Goal: Transaction & Acquisition: Purchase product/service

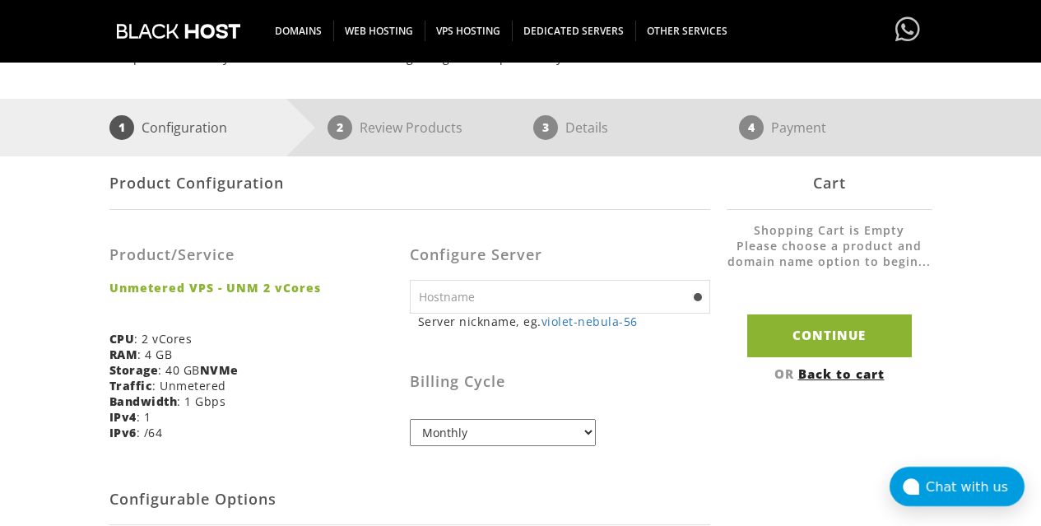
click at [481, 288] on input "text" at bounding box center [560, 297] width 300 height 34
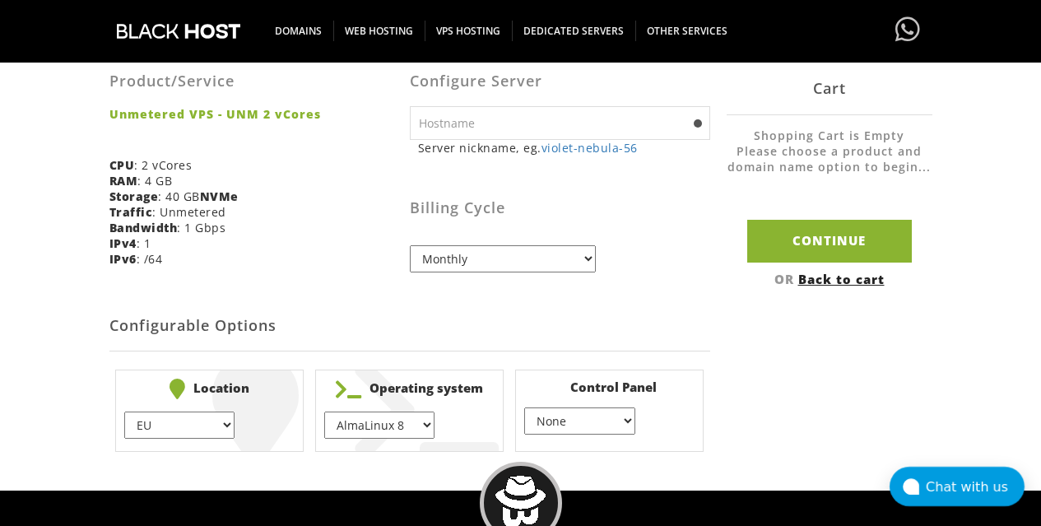
scroll to position [384, 0]
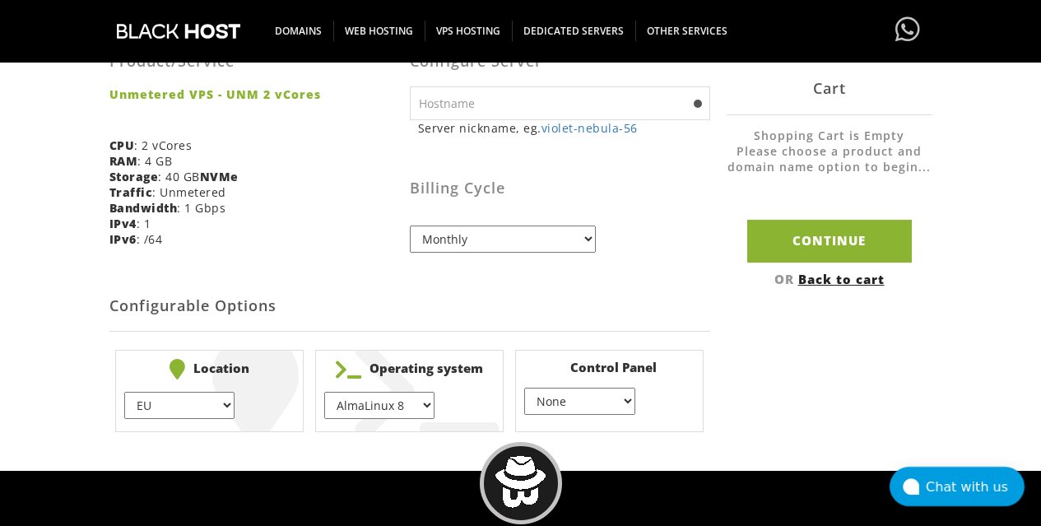
select select "1178"
click at [320, 314] on h2 "Configurable Options" at bounding box center [409, 306] width 601 height 50
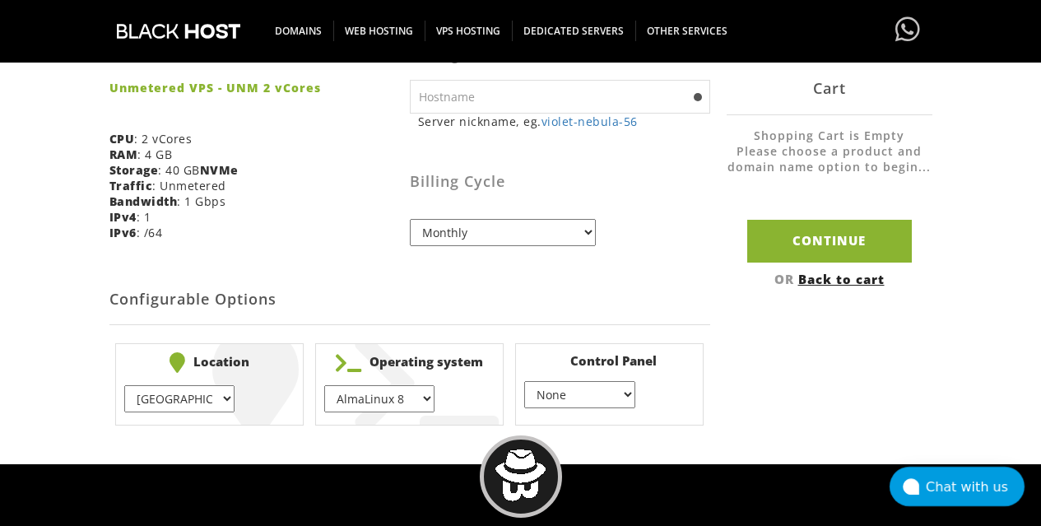
scroll to position [389, 0]
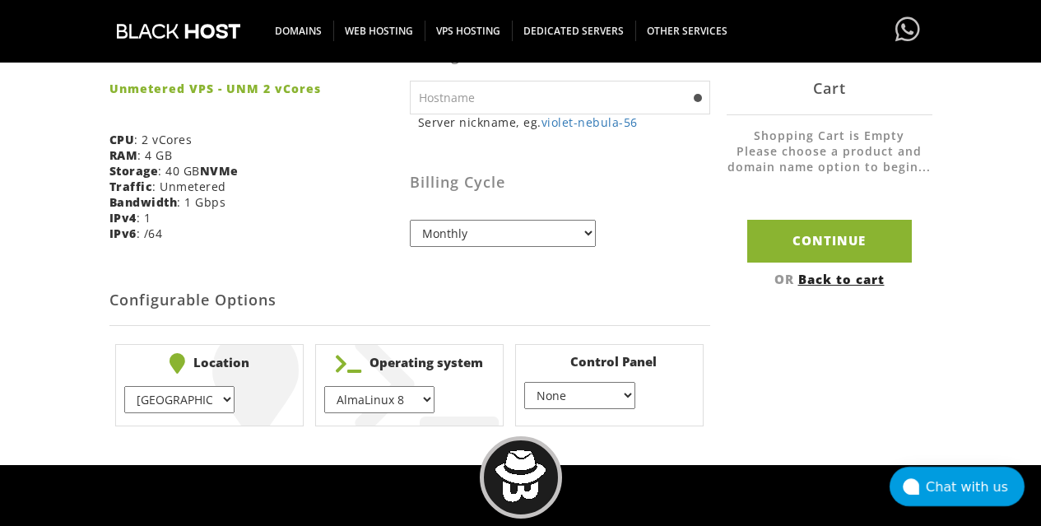
click at [386, 400] on li "Operating system AlmaLinux 8 } AlmaLinux 9 } AlmaLinux 10 } Rocky Linux 8 } Roc…" at bounding box center [409, 385] width 188 height 82
select select "1208"
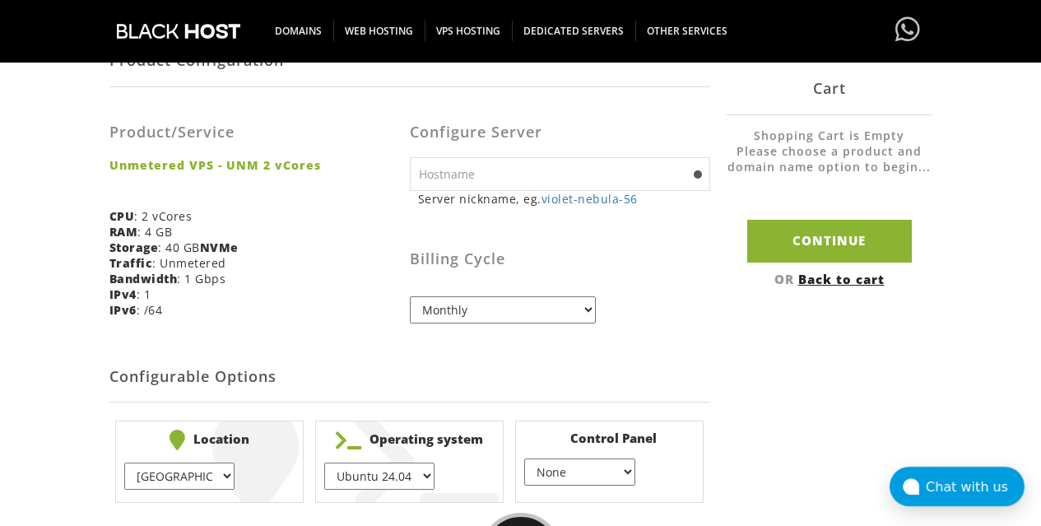
scroll to position [312, 0]
click at [553, 166] on input "text" at bounding box center [560, 175] width 300 height 34
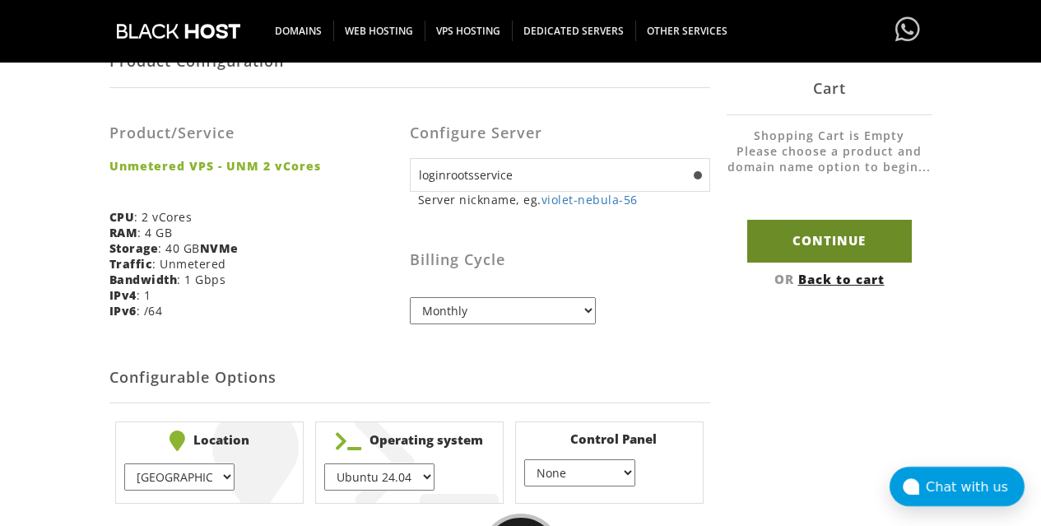
type input "loginrootsservice"
click at [762, 249] on input "Continue" at bounding box center [829, 241] width 165 height 42
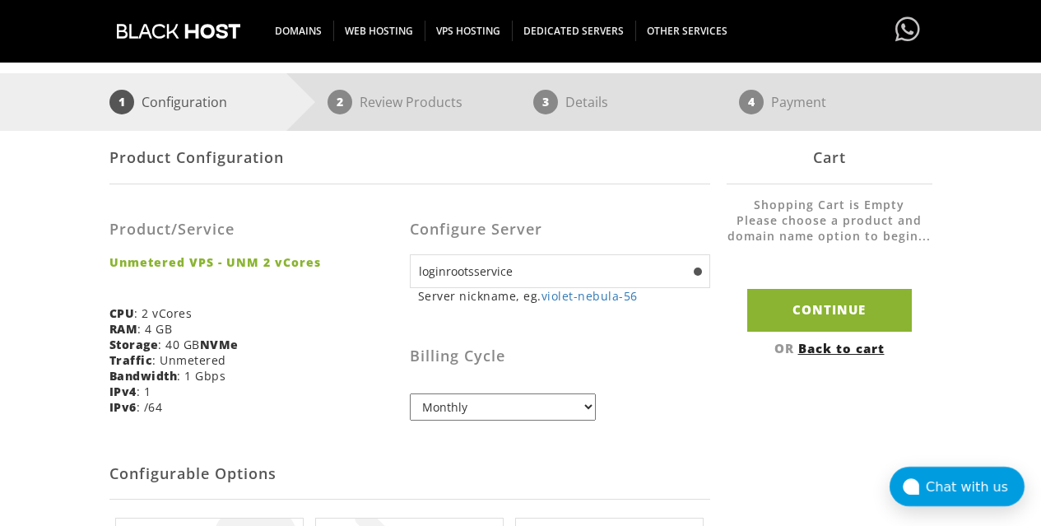
scroll to position [342, 0]
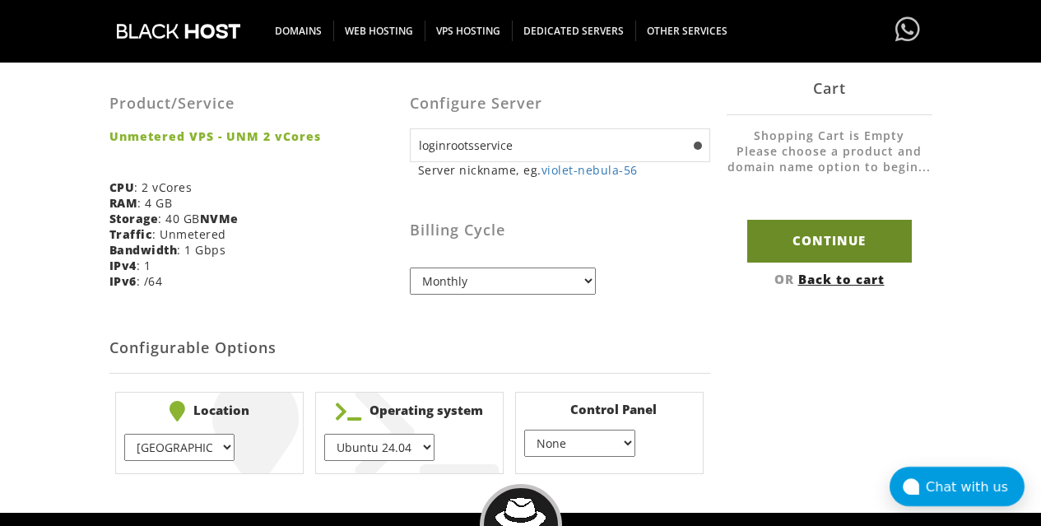
click at [796, 247] on input "Continue" at bounding box center [829, 241] width 165 height 42
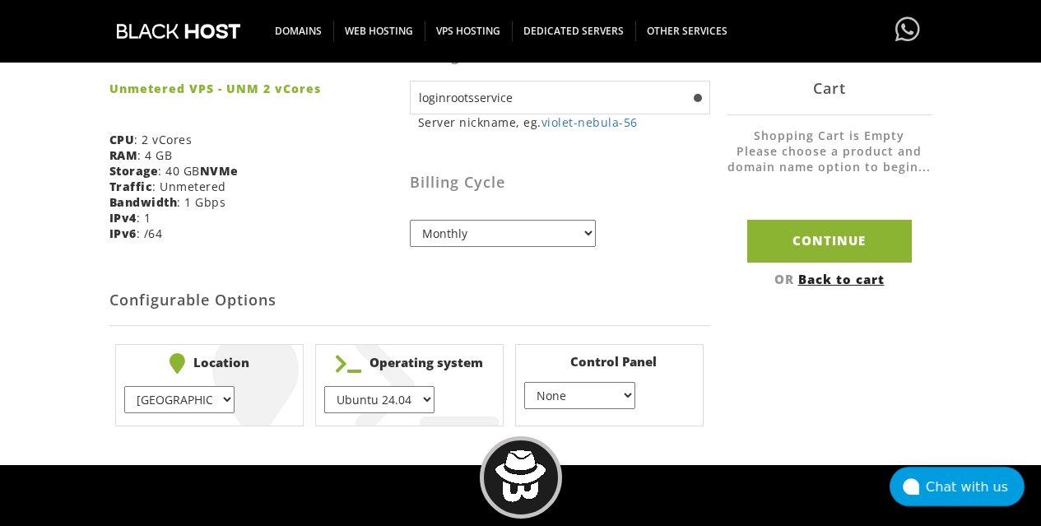
scroll to position [432, 0]
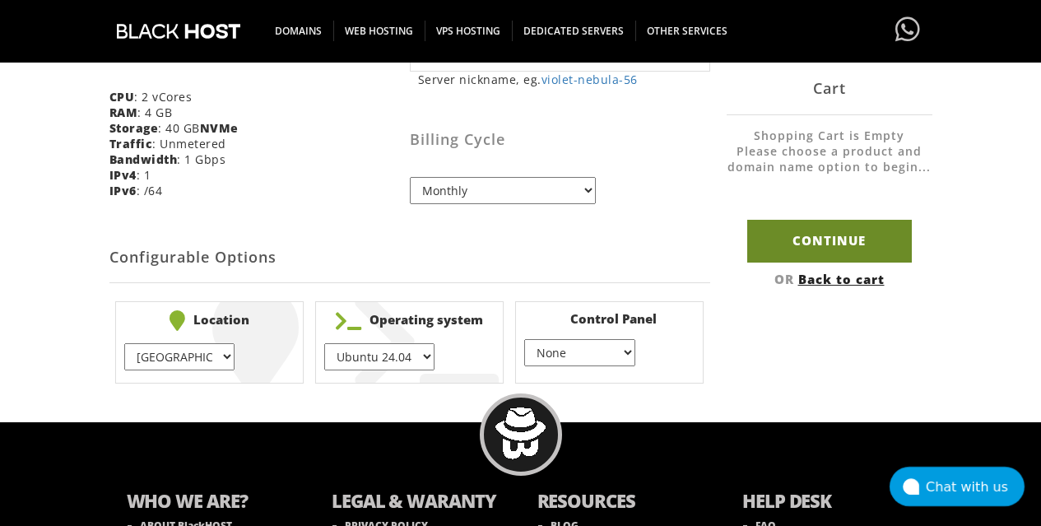
click at [789, 244] on input "Continue" at bounding box center [829, 241] width 165 height 42
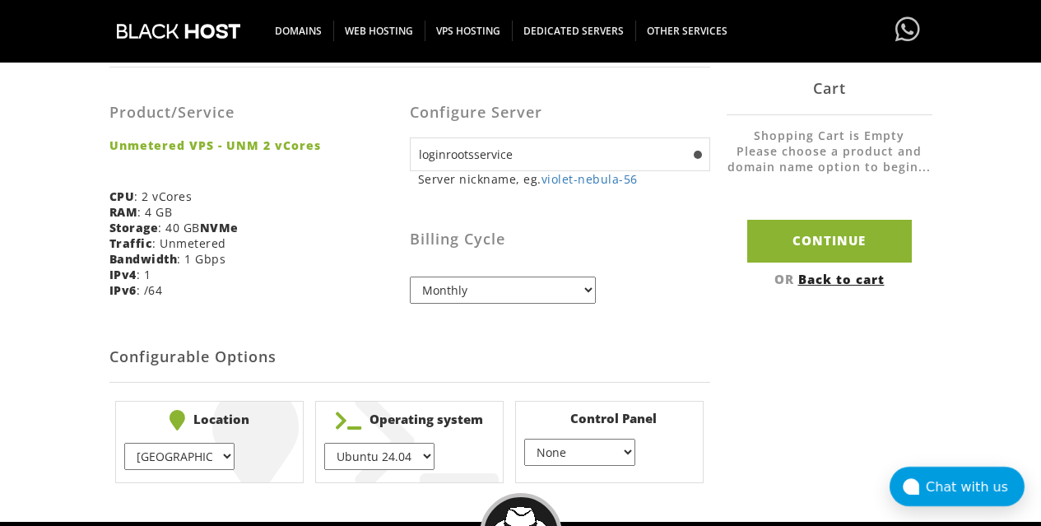
scroll to position [186, 0]
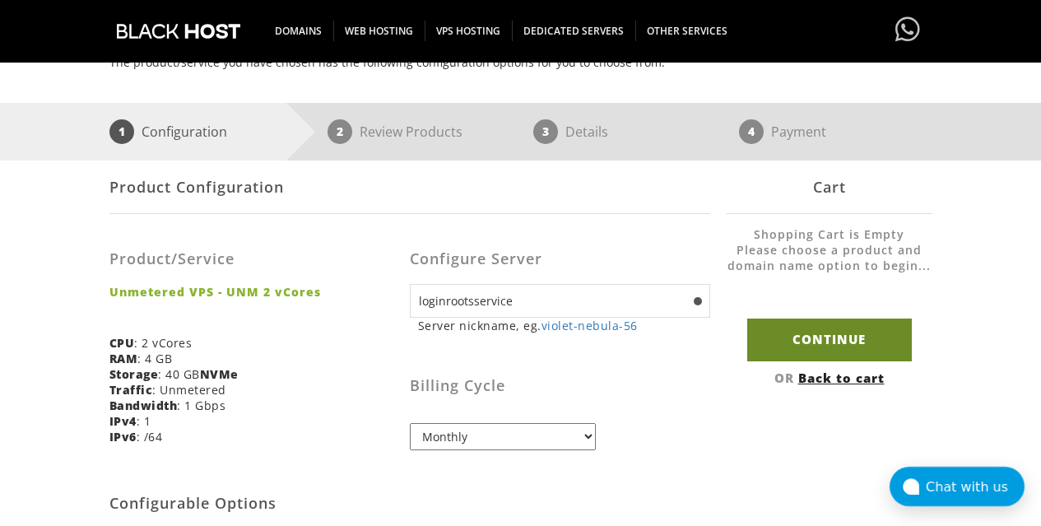
click at [813, 328] on input "Continue" at bounding box center [829, 340] width 165 height 42
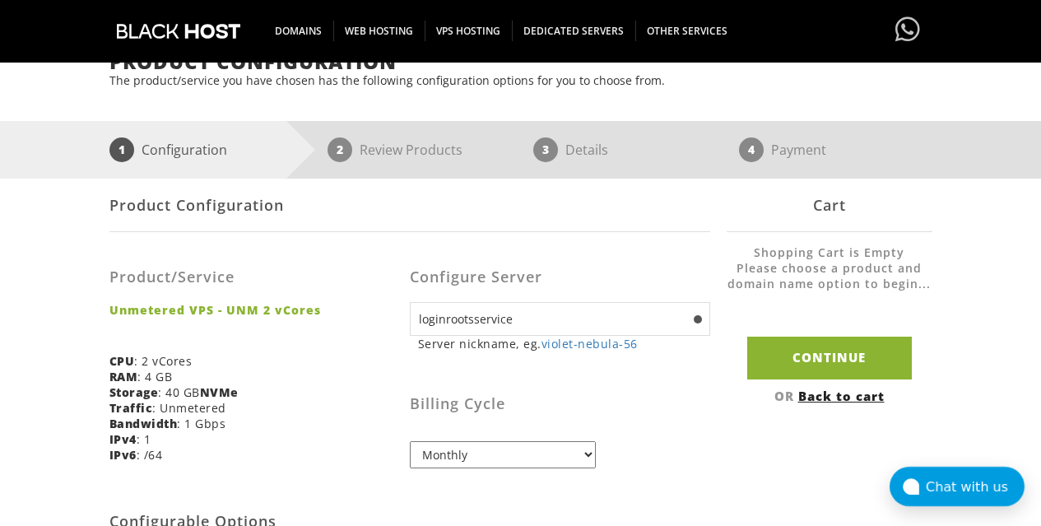
click at [676, 415] on div "Billing Cycle Monthly Quarterly (Save: ~5%) Semi-Annually (Save: ~10%) Annually…" at bounding box center [560, 416] width 300 height 105
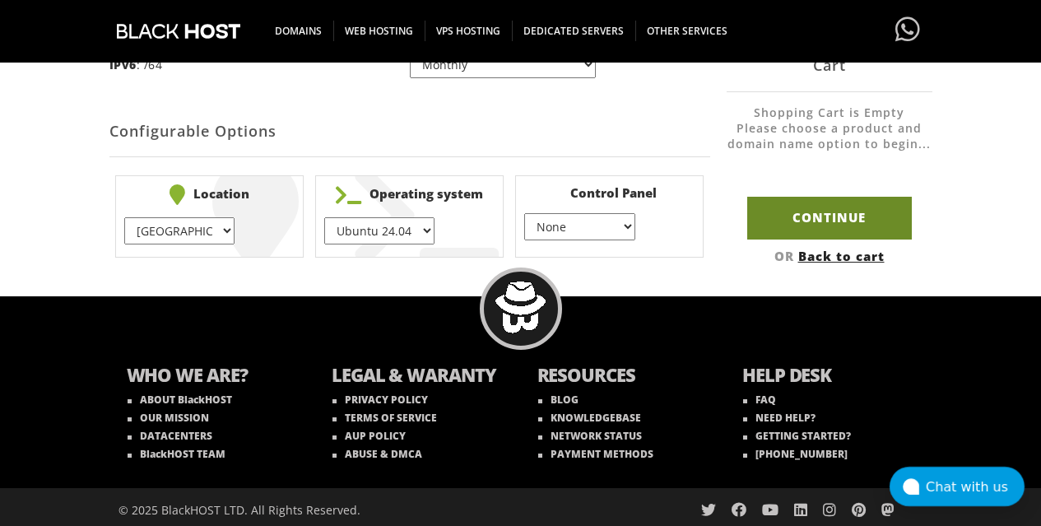
scroll to position [557, 0]
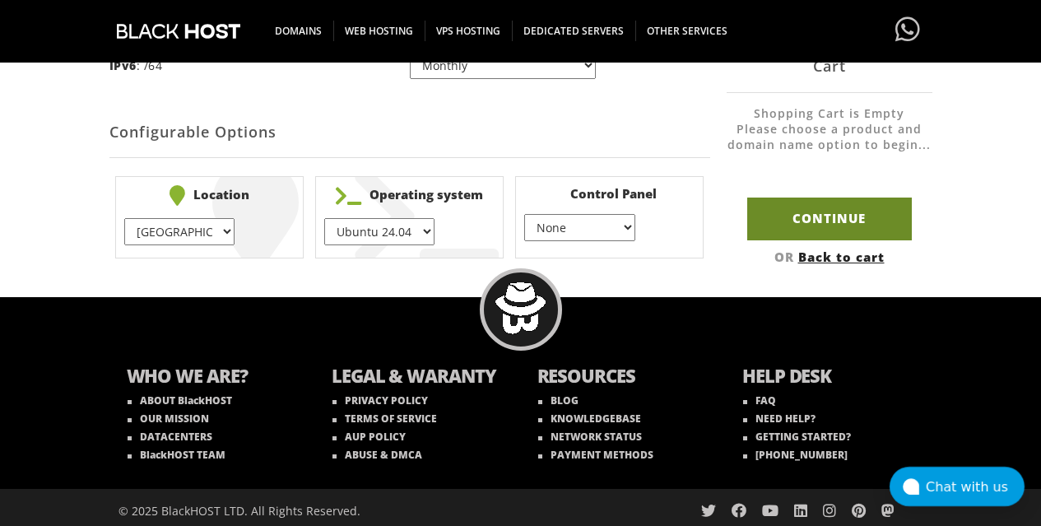
click at [805, 202] on input "Continue" at bounding box center [829, 219] width 165 height 42
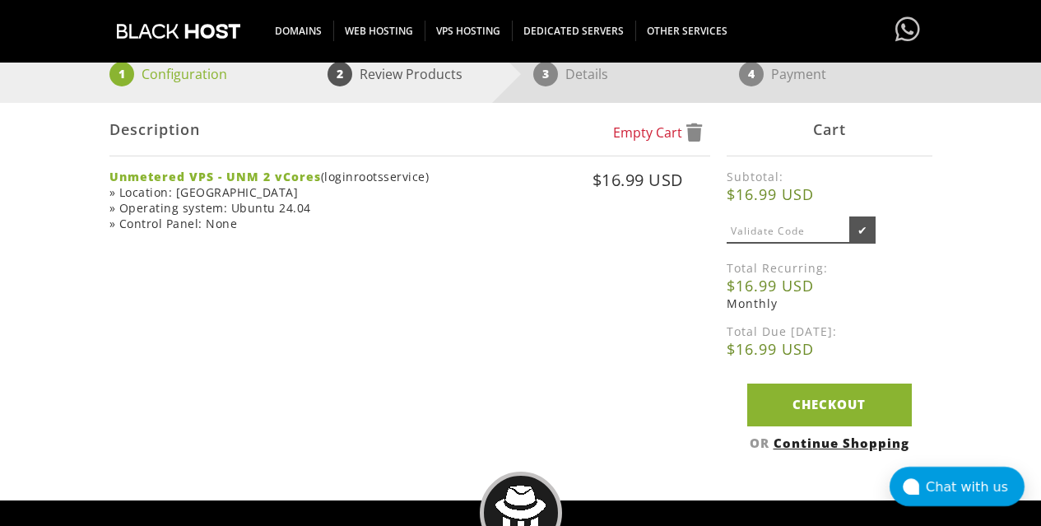
scroll to position [272, 0]
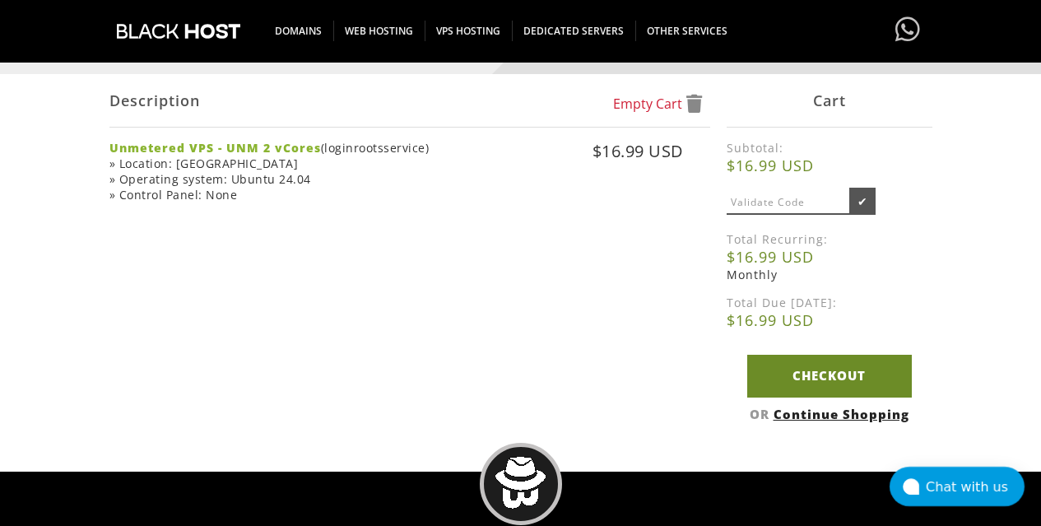
click at [779, 370] on link "Checkout" at bounding box center [829, 376] width 165 height 42
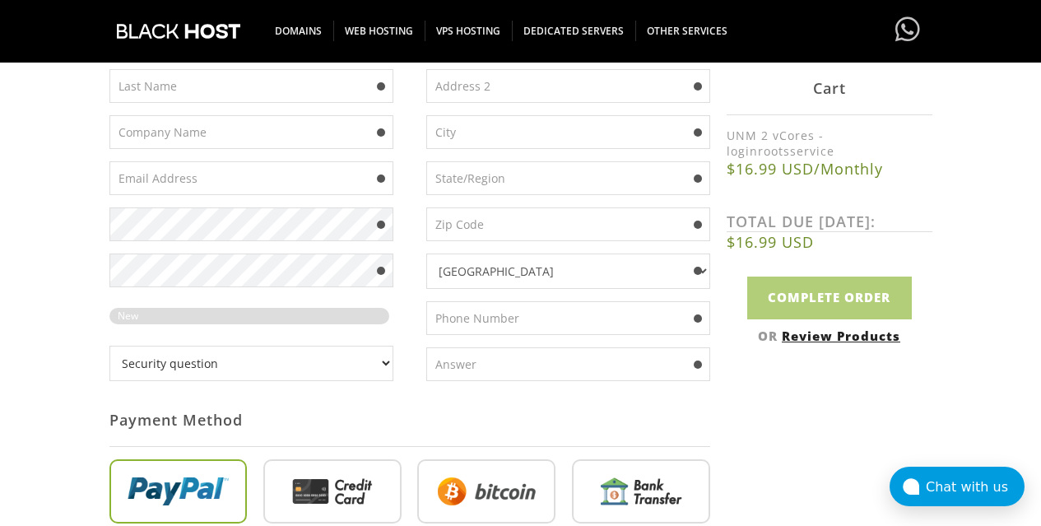
scroll to position [510, 0]
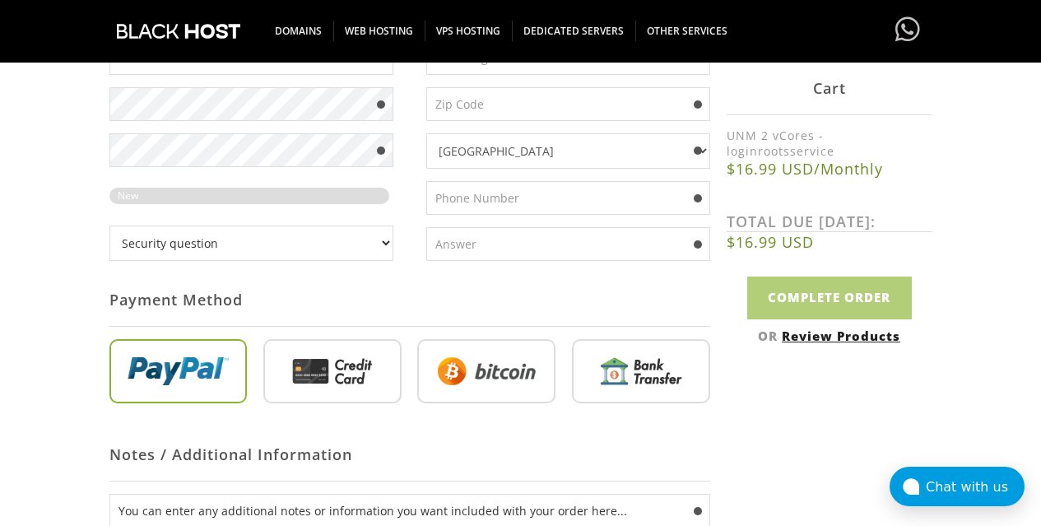
click at [529, 356] on input "radio" at bounding box center [486, 374] width 138 height 64
radio input "true"
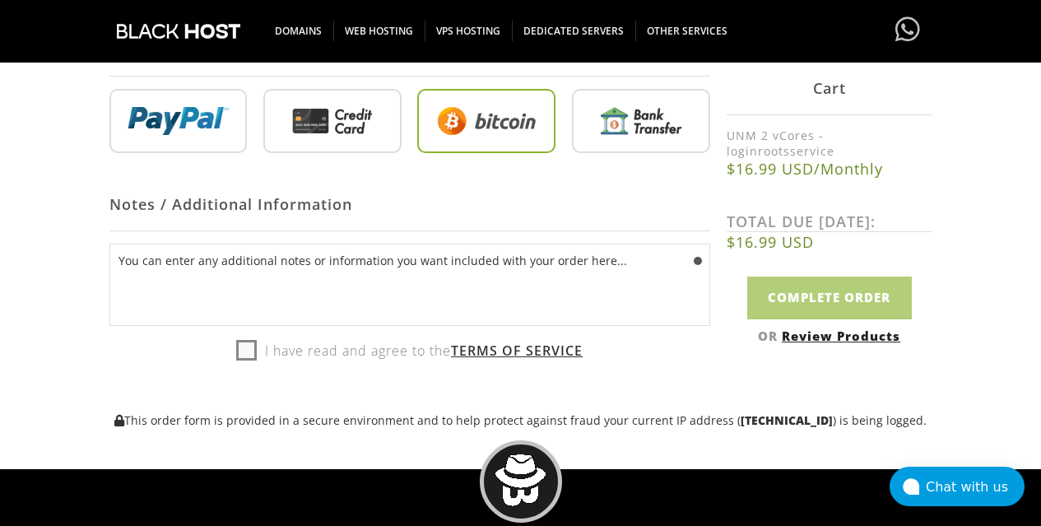
scroll to position [783, 0]
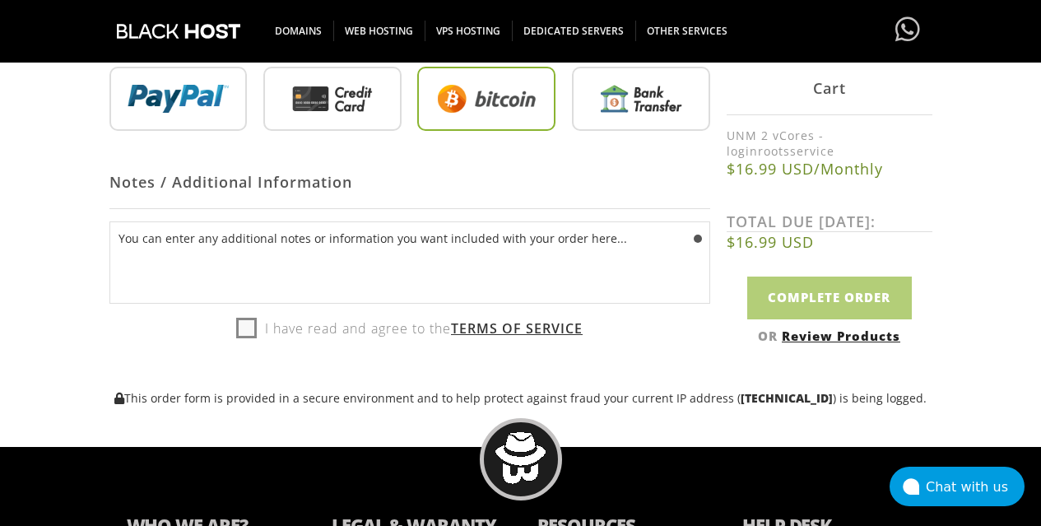
click at [239, 316] on label "I have read and agree to the Terms of Service" at bounding box center [409, 328] width 346 height 25
checkbox input "true"
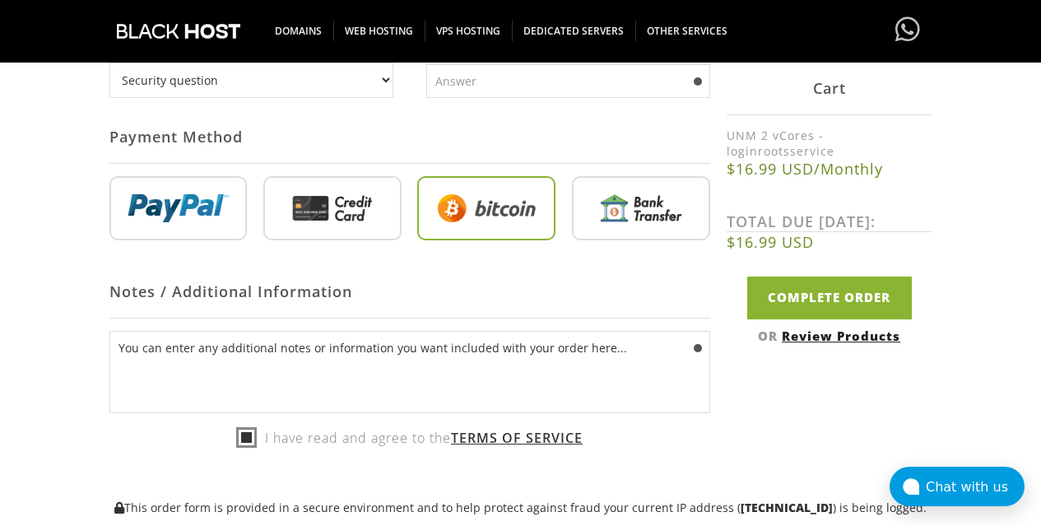
scroll to position [672, 0]
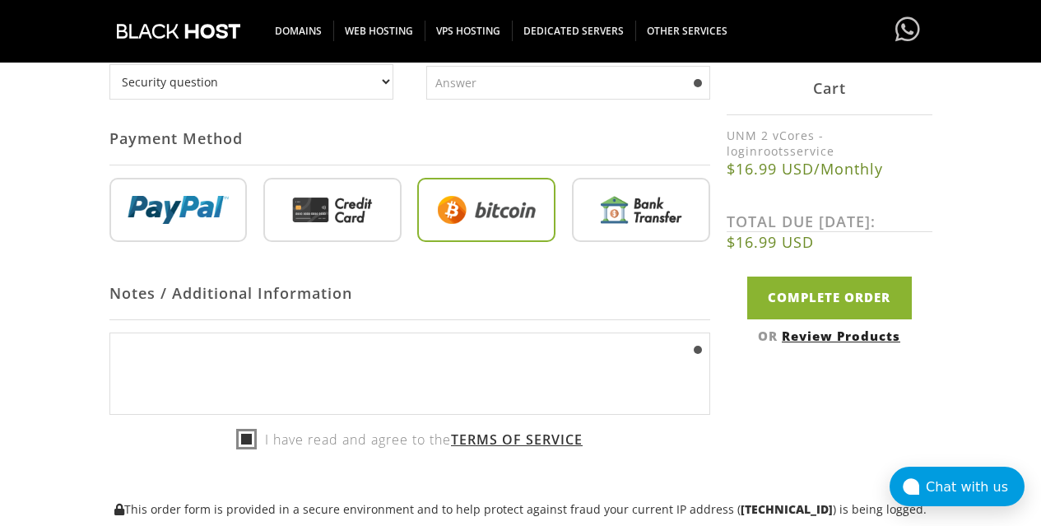
click at [302, 381] on textarea "You can enter any additional notes or information you want included with your o…" at bounding box center [409, 374] width 601 height 82
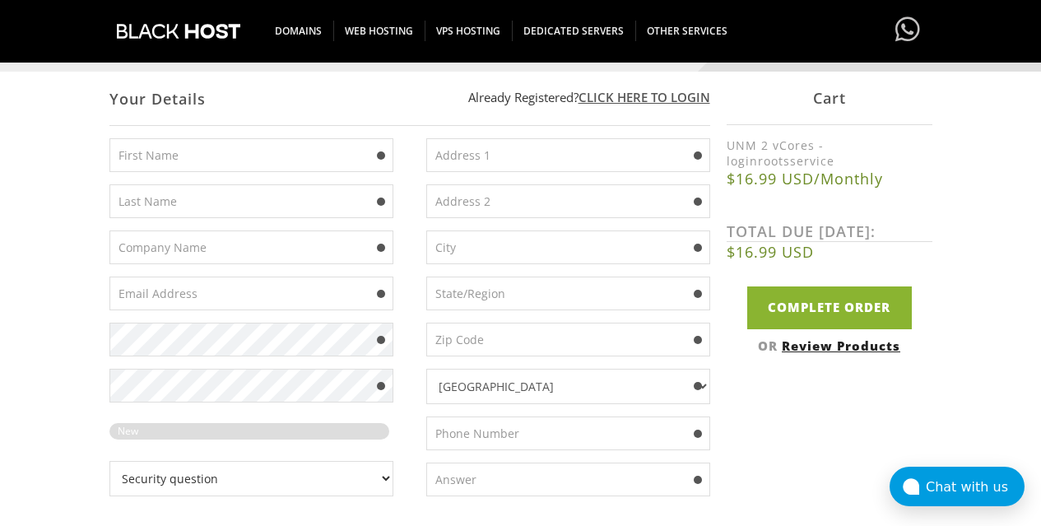
scroll to position [279, 0]
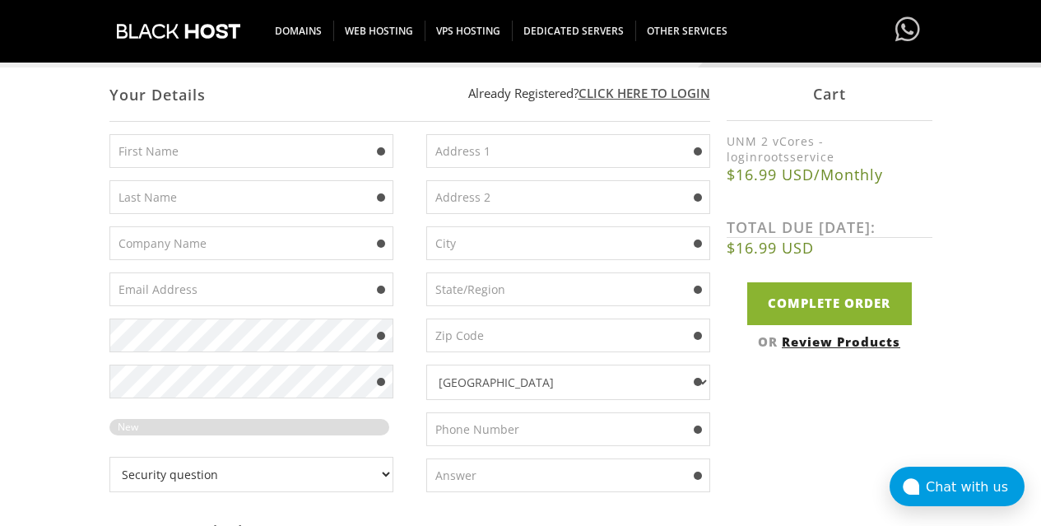
type textarea "You can enter any additional notes or information you want included with your o…"
click at [467, 355] on div "Afghanistan Aland Islands Albania Algeria American Samoa Andorra Angola Anguill…" at bounding box center [560, 319] width 300 height 370
click at [461, 356] on div "Afghanistan Aland Islands Albania Algeria American Samoa Andorra Angola Anguill…" at bounding box center [560, 319] width 300 height 370
select select "GB"
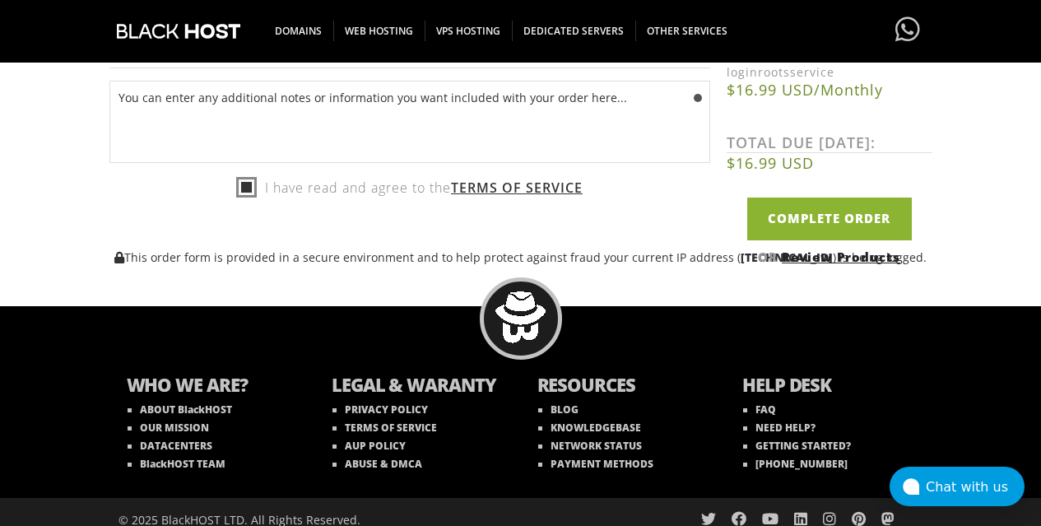
scroll to position [923, 0]
